Goal: Navigation & Orientation: Go to known website

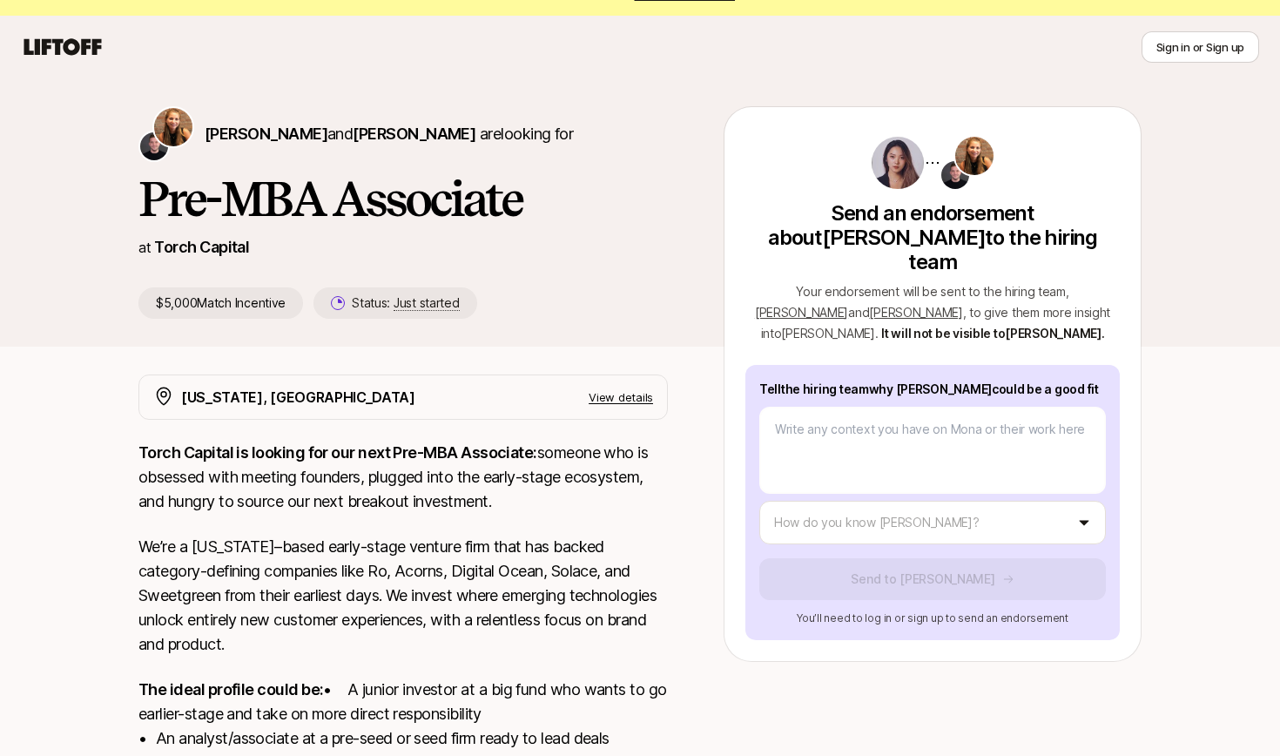
scroll to position [54, 0]
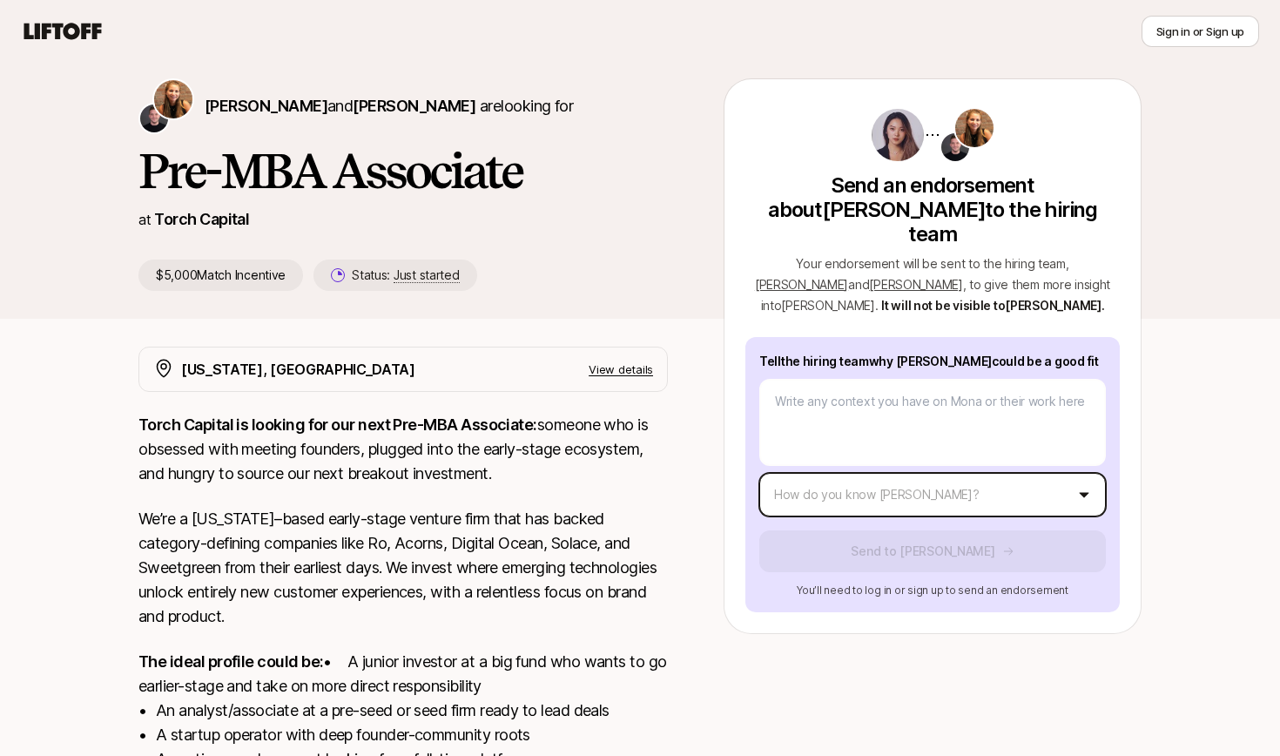
click at [1073, 466] on body "New to Liftoff? See how it works Sign in or Sign up Sign in or Sign up [PERSON_…" at bounding box center [640, 324] width 1280 height 756
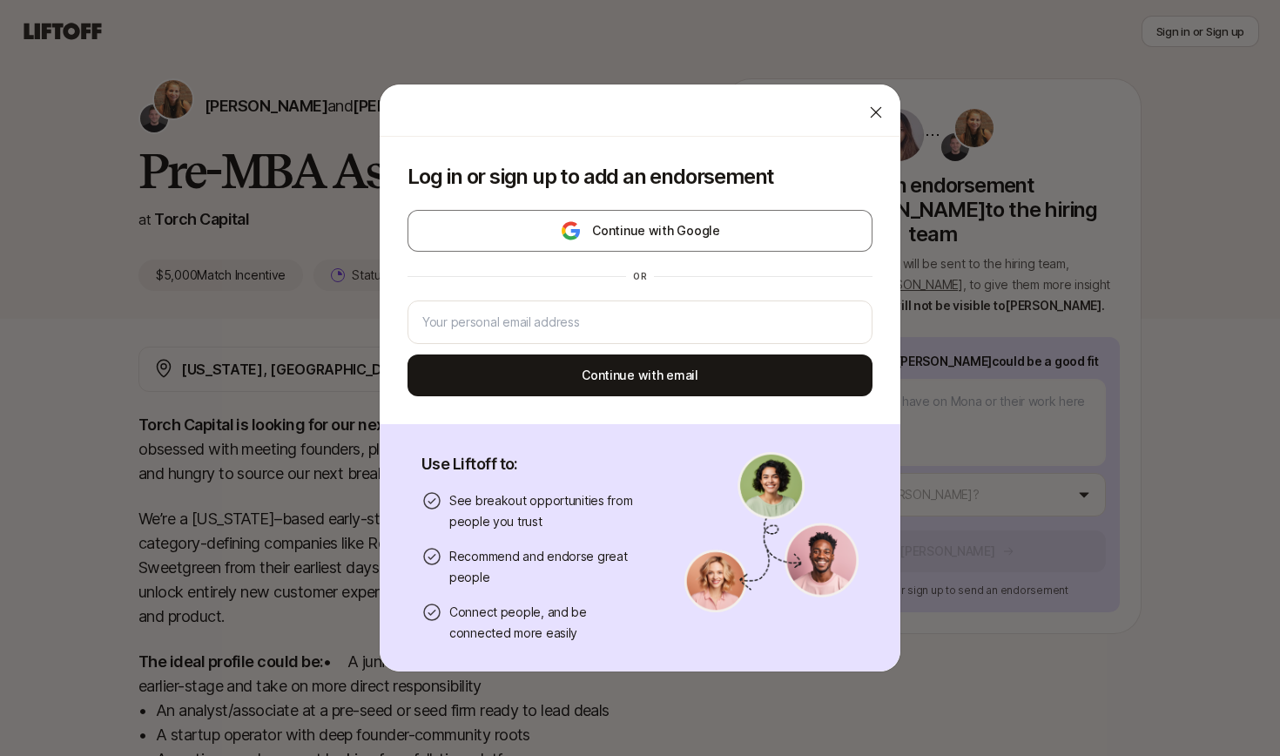
click at [885, 118] on div at bounding box center [876, 112] width 35 height 35
type textarea "x"
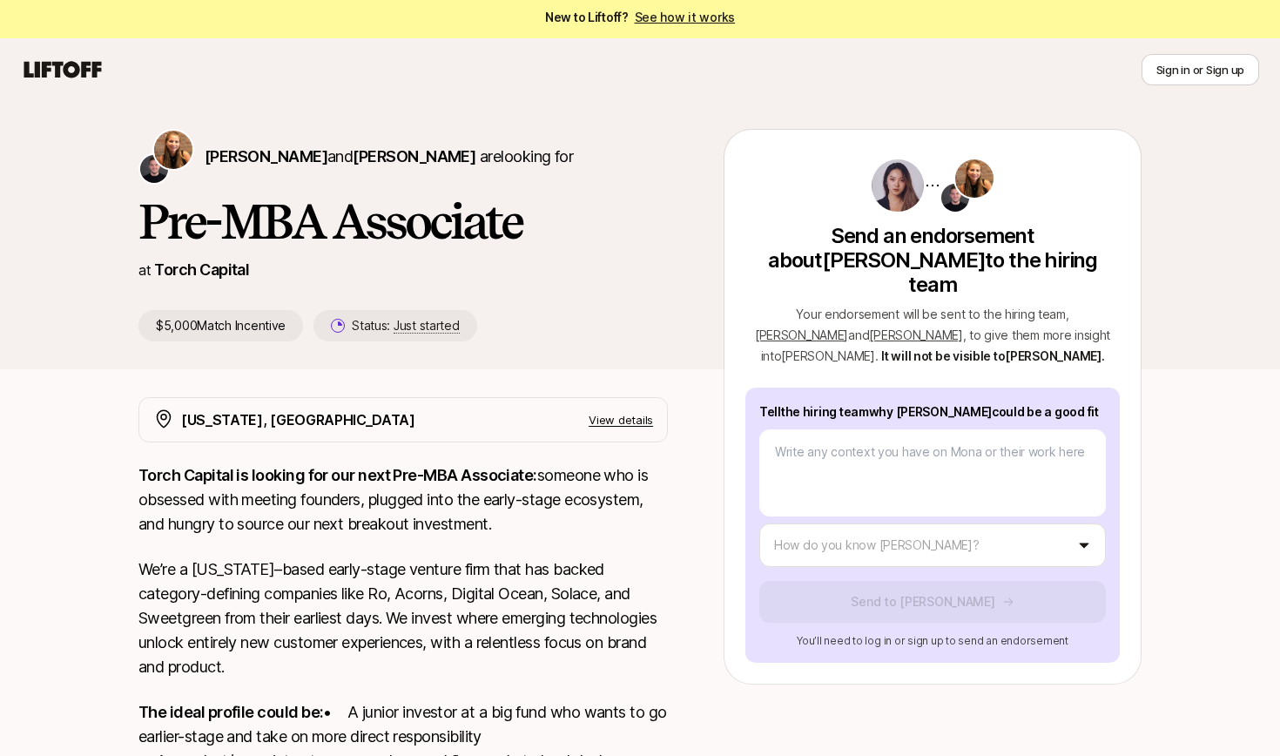
scroll to position [0, 0]
